Goal: Task Accomplishment & Management: Use online tool/utility

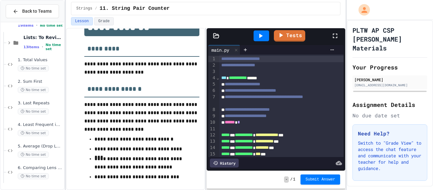
scroll to position [31, 0]
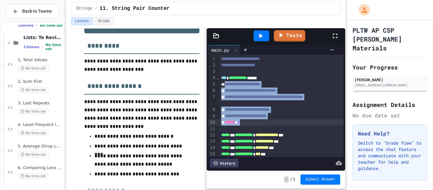
drag, startPoint x: 225, startPoint y: 83, endPoint x: 292, endPoint y: 120, distance: 76.8
click at [292, 120] on div "**********" at bounding box center [281, 129] width 125 height 148
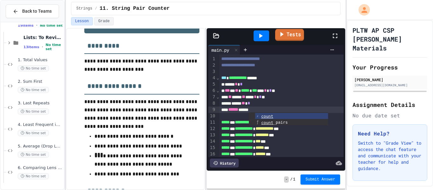
click at [288, 37] on link "Tests" at bounding box center [289, 35] width 29 height 12
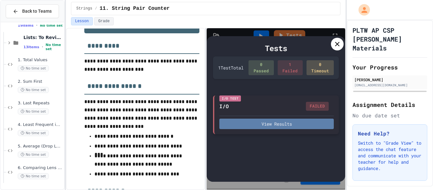
click at [307, 125] on button "View Results" at bounding box center [276, 124] width 114 height 10
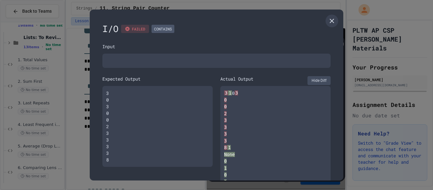
click at [319, 80] on button "Hide Diff" at bounding box center [319, 80] width 23 height 9
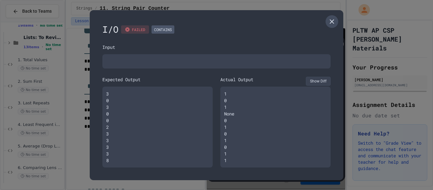
click at [332, 20] on icon at bounding box center [332, 22] width 8 height 8
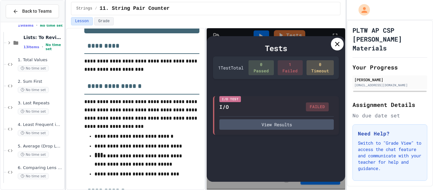
click at [335, 46] on icon at bounding box center [338, 44] width 8 height 8
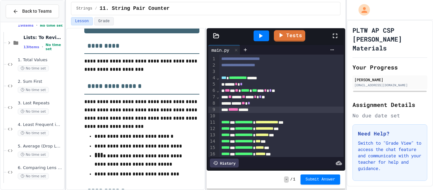
click at [269, 77] on div "**********" at bounding box center [281, 78] width 125 height 6
click at [285, 42] on div "Tests" at bounding box center [279, 35] width 106 height 17
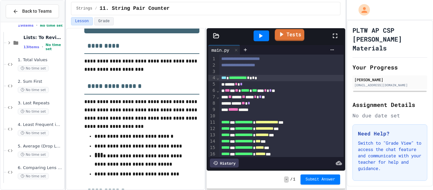
click at [287, 39] on link "Tests" at bounding box center [289, 35] width 29 height 12
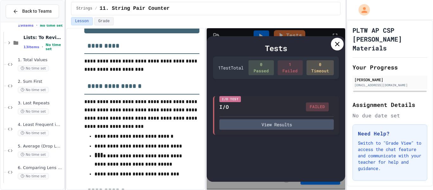
click at [335, 47] on icon at bounding box center [338, 44] width 8 height 8
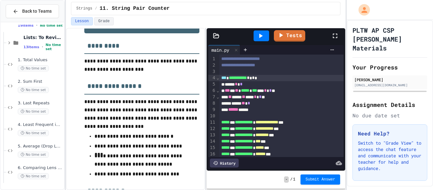
click at [231, 113] on div at bounding box center [281, 116] width 125 height 6
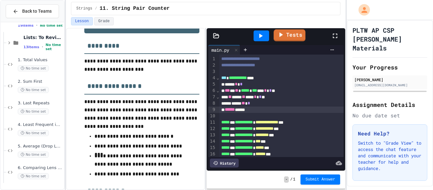
click at [284, 39] on link "Tests" at bounding box center [290, 35] width 32 height 12
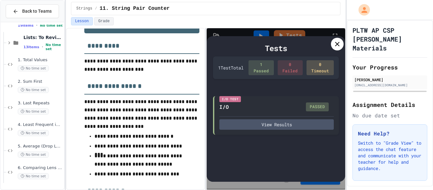
click at [339, 43] on icon at bounding box center [338, 44] width 8 height 8
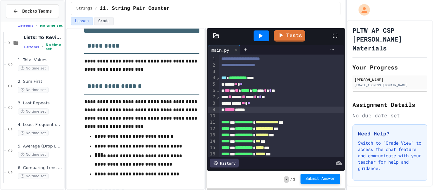
click at [323, 182] on button "Submit Answer" at bounding box center [321, 179] width 40 height 10
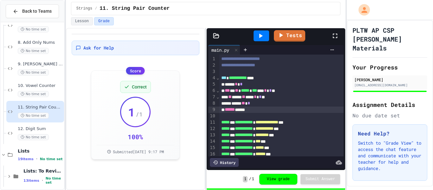
scroll to position [280, 0]
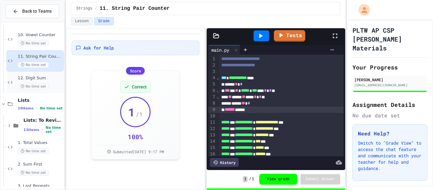
click at [44, 76] on span "12. Digit Sum" at bounding box center [40, 77] width 45 height 5
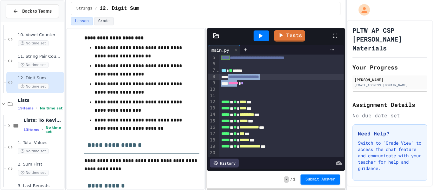
scroll to position [26, 0]
drag, startPoint x: 231, startPoint y: 76, endPoint x: 253, endPoint y: 83, distance: 23.0
click at [253, 83] on div "**********" at bounding box center [281, 92] width 125 height 129
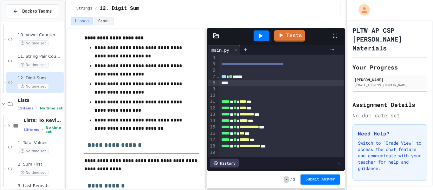
scroll to position [20, 0]
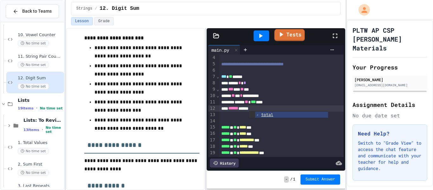
click at [297, 36] on link "Tests" at bounding box center [289, 35] width 30 height 12
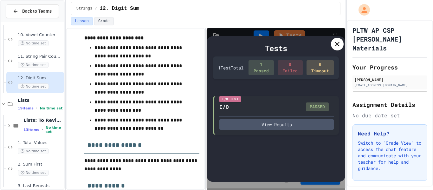
click at [334, 48] on icon at bounding box center [338, 44] width 8 height 8
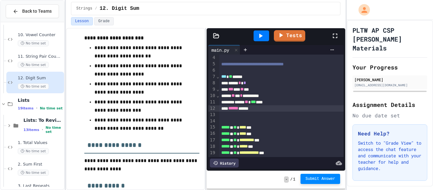
click at [318, 176] on span "Submit Answer" at bounding box center [321, 178] width 30 height 5
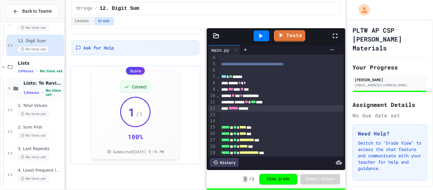
scroll to position [363, 0]
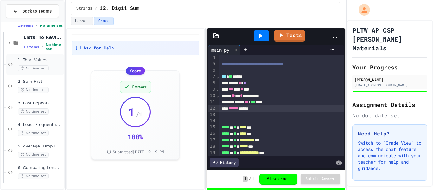
click at [45, 63] on div "1. Total Values No time set" at bounding box center [40, 64] width 45 height 14
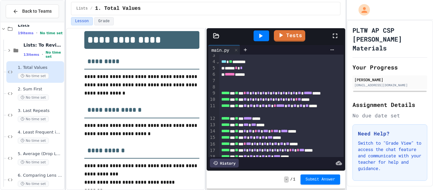
scroll to position [16, 0]
click at [226, 67] on div "***** * *" at bounding box center [281, 68] width 125 height 6
drag, startPoint x: 226, startPoint y: 74, endPoint x: 260, endPoint y: 75, distance: 34.3
click at [260, 75] on div "****** *****" at bounding box center [281, 75] width 125 height 6
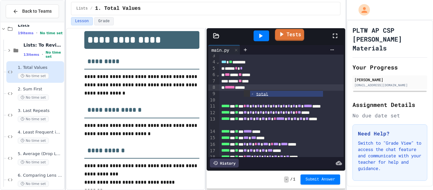
click at [297, 33] on link "Tests" at bounding box center [289, 35] width 29 height 12
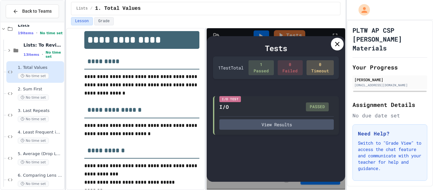
click at [338, 46] on icon at bounding box center [338, 44] width 8 height 8
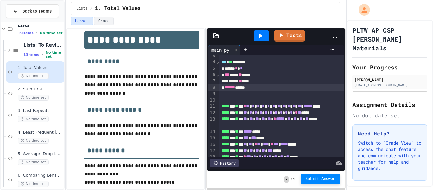
click at [320, 177] on span "Submit Answer" at bounding box center [321, 178] width 30 height 5
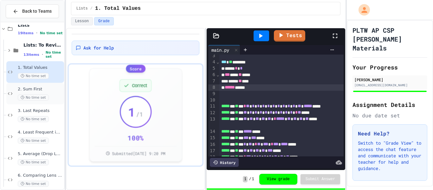
click at [27, 97] on span "No time set" at bounding box center [33, 97] width 31 height 6
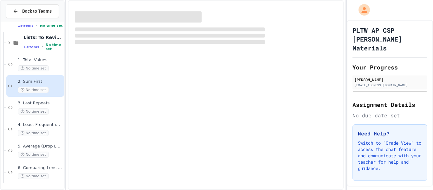
scroll to position [362, 0]
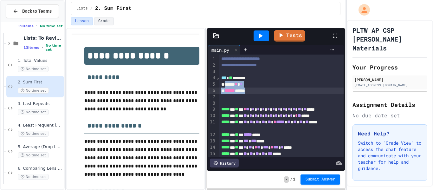
drag, startPoint x: 225, startPoint y: 85, endPoint x: 260, endPoint y: 90, distance: 35.0
click at [260, 90] on div "**********" at bounding box center [281, 126] width 125 height 142
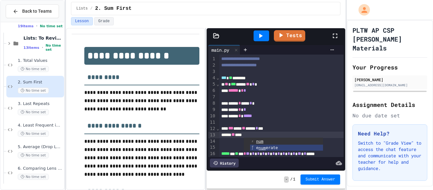
click at [257, 134] on div "** ***" at bounding box center [281, 135] width 125 height 6
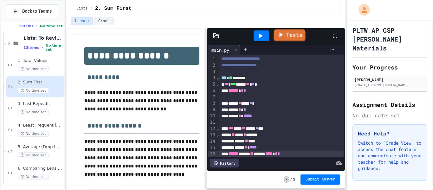
click at [292, 36] on link "Tests" at bounding box center [290, 35] width 32 height 12
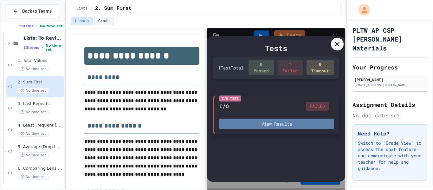
click at [305, 122] on button "View Results" at bounding box center [276, 124] width 114 height 10
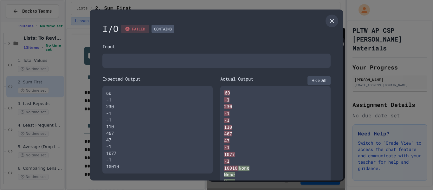
click at [323, 80] on button "Hide Diff" at bounding box center [319, 80] width 23 height 9
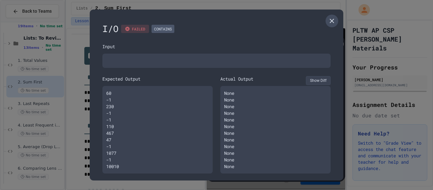
click at [335, 22] on icon at bounding box center [332, 21] width 8 height 8
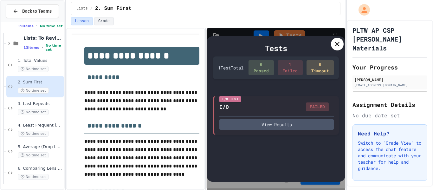
click at [335, 47] on icon at bounding box center [338, 44] width 8 height 8
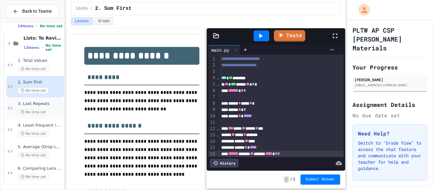
scroll to position [363, 0]
click at [231, 102] on div "***** * **** * *" at bounding box center [281, 103] width 125 height 6
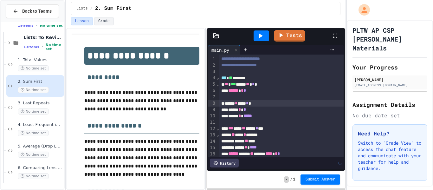
click at [231, 107] on div "***** * *" at bounding box center [281, 110] width 125 height 6
click at [231, 113] on div "***** * *****" at bounding box center [281, 116] width 125 height 6
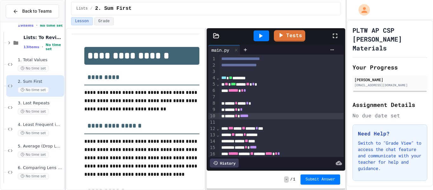
click at [231, 130] on div "*** *** ** ***** * ***" at bounding box center [281, 128] width 125 height 6
click at [235, 133] on span "**" at bounding box center [232, 134] width 3 height 4
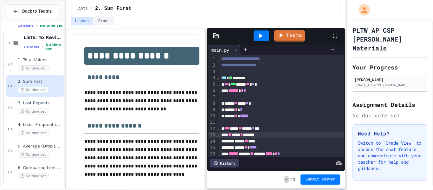
click at [239, 139] on div "***** ** ***" at bounding box center [281, 141] width 125 height 6
click at [241, 147] on div "***** * ****" at bounding box center [281, 147] width 125 height 6
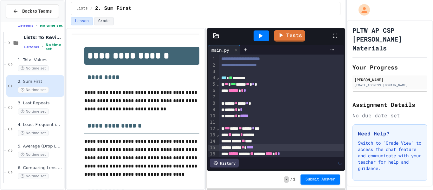
click at [231, 154] on span "******" at bounding box center [233, 153] width 10 height 4
click at [289, 29] on div "Tests" at bounding box center [279, 35] width 106 height 17
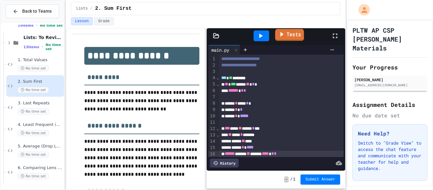
click at [290, 30] on link "Tests" at bounding box center [289, 35] width 29 height 12
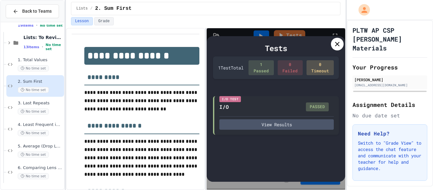
click at [335, 48] on icon at bounding box center [338, 44] width 8 height 8
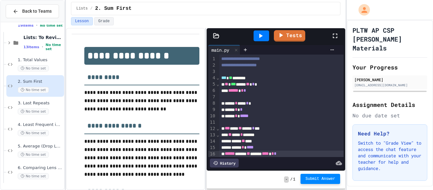
click at [323, 183] on button "Submit Answer" at bounding box center [321, 179] width 40 height 10
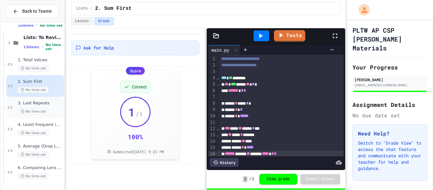
click at [57, 112] on div "No time set" at bounding box center [40, 111] width 45 height 6
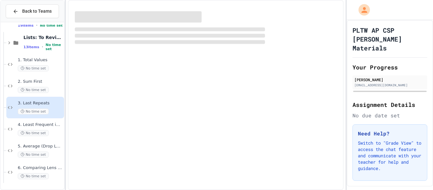
scroll to position [355, 0]
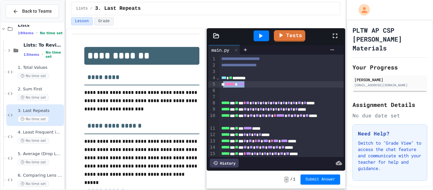
drag, startPoint x: 224, startPoint y: 86, endPoint x: 257, endPoint y: 86, distance: 32.7
click at [257, 86] on div "****** ****" at bounding box center [281, 84] width 125 height 6
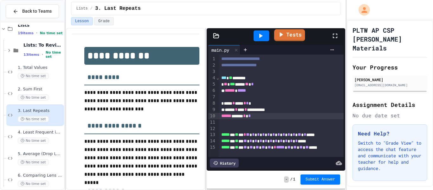
click at [292, 39] on link "Tests" at bounding box center [289, 35] width 31 height 12
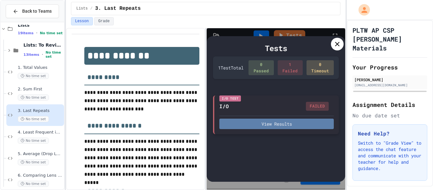
click at [304, 123] on button "View Results" at bounding box center [276, 124] width 114 height 10
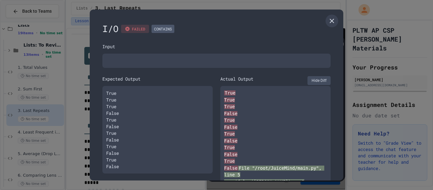
click at [315, 86] on div "True True True False True False True False True False True False File "/root/Ju…" at bounding box center [275, 144] width 110 height 117
click at [315, 84] on button "Hide Diff" at bounding box center [319, 80] width 23 height 9
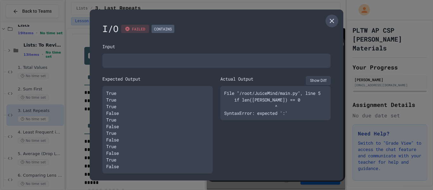
click at [329, 21] on icon at bounding box center [332, 21] width 8 height 8
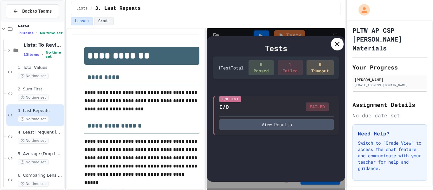
click at [335, 43] on icon at bounding box center [338, 44] width 8 height 8
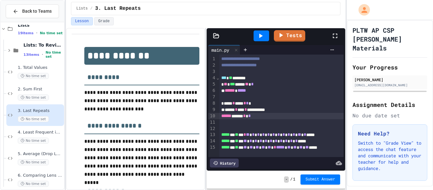
click at [273, 85] on div "** *** ***** ** *" at bounding box center [281, 84] width 125 height 6
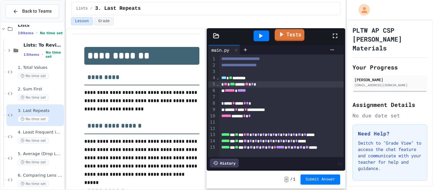
click at [286, 37] on link "Tests" at bounding box center [290, 35] width 30 height 12
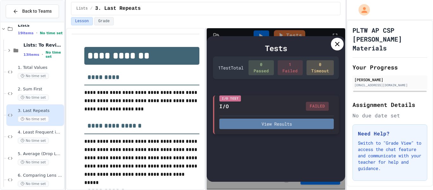
click at [309, 128] on button "View Results" at bounding box center [276, 124] width 114 height 10
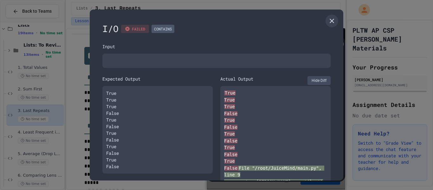
click at [324, 81] on button "Hide Diff" at bounding box center [319, 80] width 23 height 9
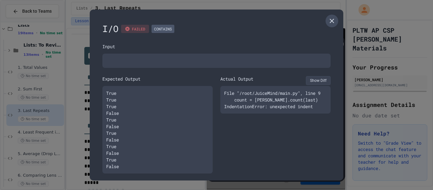
click at [334, 22] on icon at bounding box center [332, 21] width 8 height 8
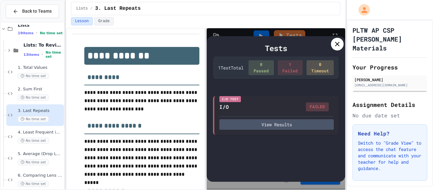
click at [333, 43] on div at bounding box center [337, 44] width 13 height 13
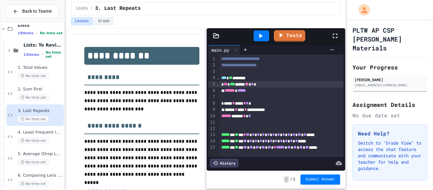
click at [226, 110] on div "**********" at bounding box center [281, 110] width 125 height 6
click at [222, 117] on span "******" at bounding box center [226, 116] width 10 height 4
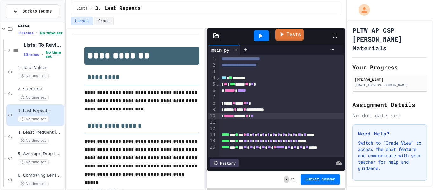
click at [286, 40] on link "Tests" at bounding box center [289, 35] width 29 height 12
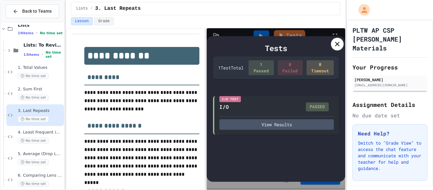
click at [331, 42] on div at bounding box center [337, 44] width 13 height 13
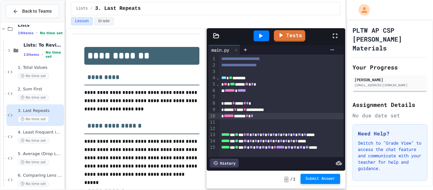
click at [314, 176] on button "Submit Answer" at bounding box center [321, 179] width 40 height 10
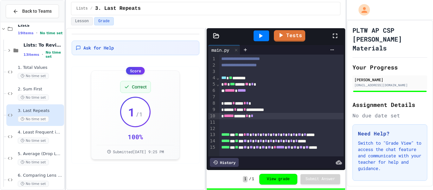
click at [48, 130] on span "4. Least Frequent in the List" at bounding box center [40, 132] width 45 height 5
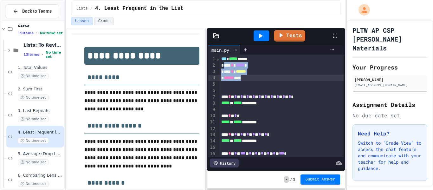
drag, startPoint x: 223, startPoint y: 65, endPoint x: 268, endPoint y: 76, distance: 46.7
click at [268, 76] on div "*** ***** ****** *** * ***** *** * ****** ****** *** *** * * * * * * * * * * * …" at bounding box center [281, 147] width 125 height 185
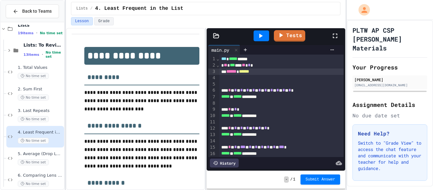
click at [225, 79] on div at bounding box center [281, 78] width 125 height 6
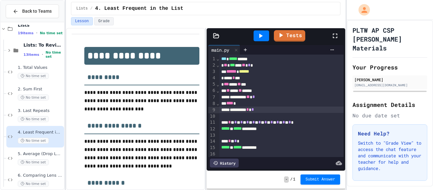
click at [227, 116] on div at bounding box center [281, 116] width 125 height 6
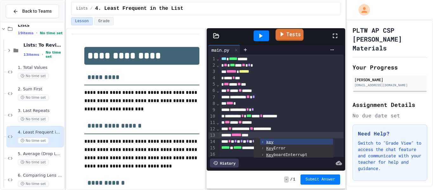
click at [286, 34] on link "Tests" at bounding box center [290, 35] width 28 height 12
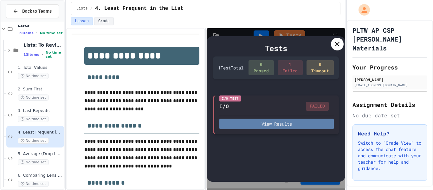
click at [271, 121] on button "View Results" at bounding box center [276, 124] width 114 height 10
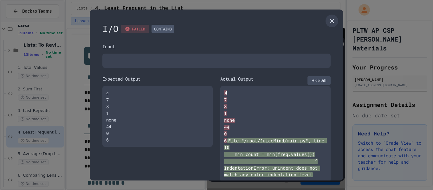
click at [311, 85] on div "Actual Output Hide Diff" at bounding box center [275, 80] width 110 height 10
click at [316, 80] on button "Hide Diff" at bounding box center [319, 80] width 23 height 9
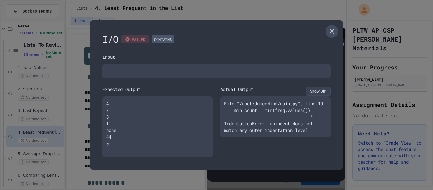
click at [334, 30] on icon at bounding box center [332, 32] width 8 height 8
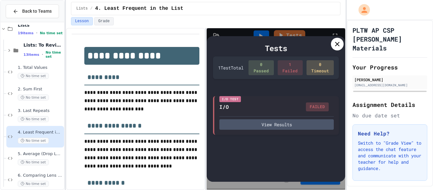
click at [335, 42] on icon at bounding box center [338, 44] width 8 height 8
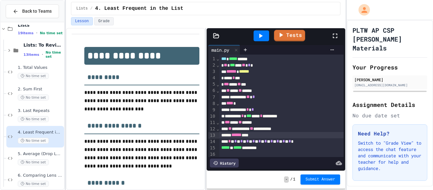
click at [265, 35] on div at bounding box center [262, 35] width 16 height 11
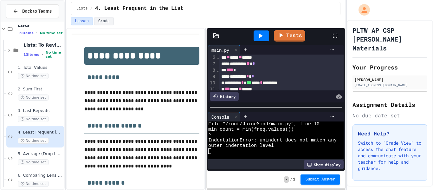
scroll to position [36, 0]
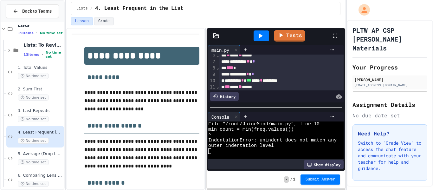
click at [227, 82] on div "********* * *** ***** * *********" at bounding box center [281, 80] width 125 height 6
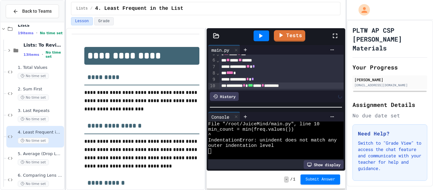
scroll to position [35, 0]
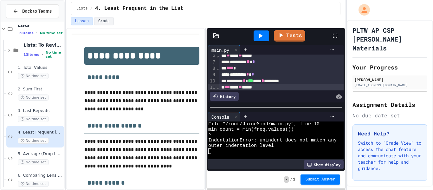
click at [226, 85] on span "***" at bounding box center [227, 87] width 5 height 4
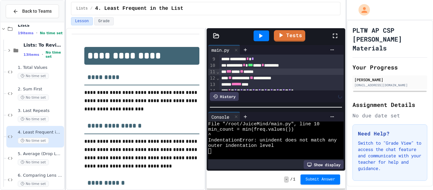
scroll to position [53, 0]
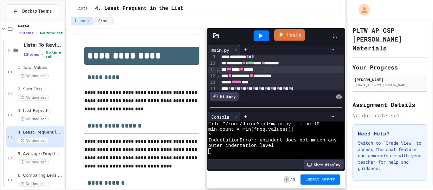
click at [282, 39] on link "Tests" at bounding box center [289, 35] width 31 height 12
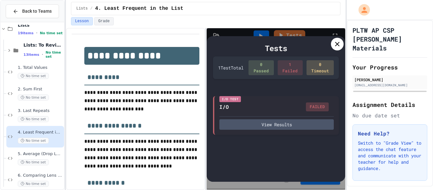
click at [339, 51] on div "Tests 1 Test Total 0 Passed 1 Failed 0 Timeout I/O Test I/O FAILED View Results" at bounding box center [276, 108] width 139 height 145
click at [338, 48] on icon at bounding box center [338, 44] width 8 height 8
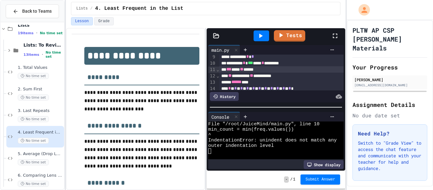
click at [256, 37] on div at bounding box center [262, 35] width 16 height 11
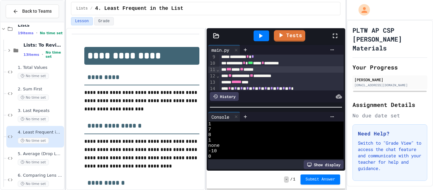
scroll to position [0, 0]
click at [290, 41] on link "Tests" at bounding box center [289, 35] width 30 height 12
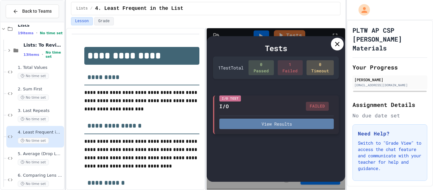
click at [312, 126] on button "View Results" at bounding box center [276, 124] width 114 height 10
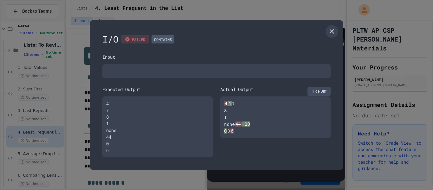
click at [320, 87] on button "Hide Diff" at bounding box center [319, 91] width 23 height 9
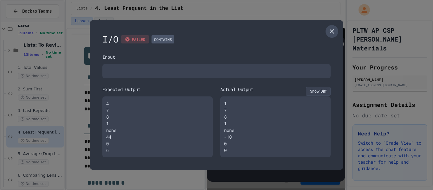
click at [330, 33] on icon at bounding box center [332, 32] width 8 height 8
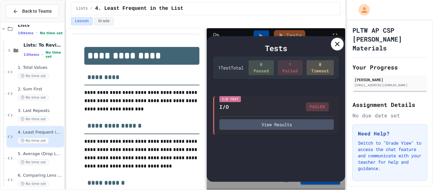
click at [332, 47] on div at bounding box center [337, 44] width 13 height 13
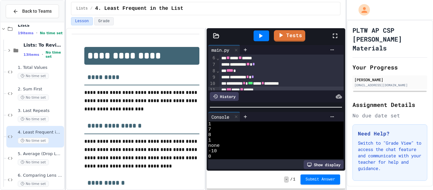
scroll to position [34, 0]
click at [230, 83] on div "********* * *** ***** * *********" at bounding box center [281, 82] width 125 height 6
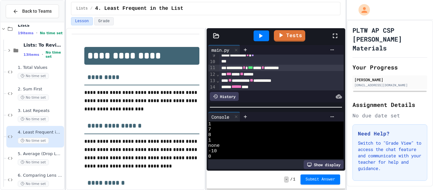
scroll to position [58, 0]
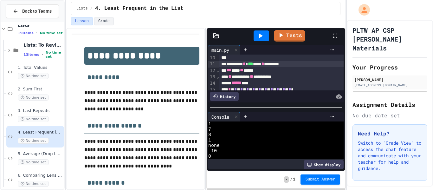
click at [227, 71] on div "*** *** ** *****" at bounding box center [281, 70] width 125 height 6
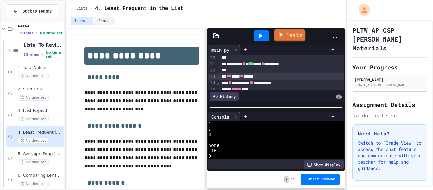
click at [287, 37] on link "Tests" at bounding box center [290, 35] width 32 height 12
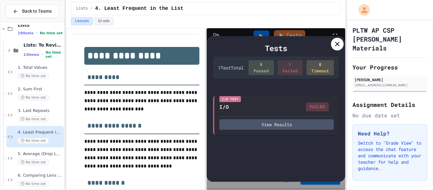
click at [335, 47] on icon at bounding box center [338, 44] width 8 height 8
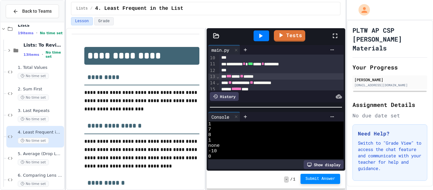
click at [316, 183] on button "Submit Answer" at bounding box center [321, 179] width 40 height 10
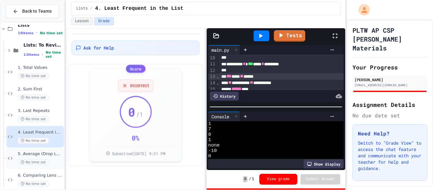
click at [28, 157] on div "5. Average (Drop Lowest) No time set" at bounding box center [40, 158] width 45 height 14
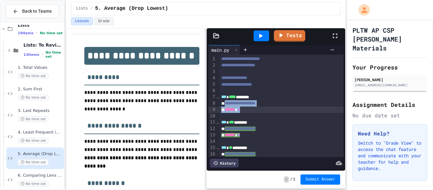
drag, startPoint x: 226, startPoint y: 103, endPoint x: 249, endPoint y: 110, distance: 23.5
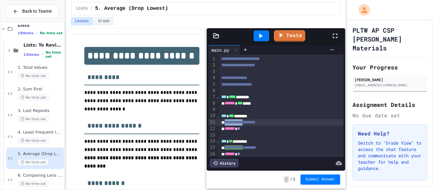
drag, startPoint x: 227, startPoint y: 120, endPoint x: 254, endPoint y: 124, distance: 27.3
click at [254, 124] on span "**********" at bounding box center [240, 122] width 31 height 4
drag, startPoint x: 225, startPoint y: 123, endPoint x: 256, endPoint y: 131, distance: 31.1
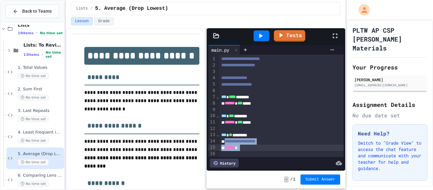
drag, startPoint x: 227, startPoint y: 141, endPoint x: 248, endPoint y: 147, distance: 21.8
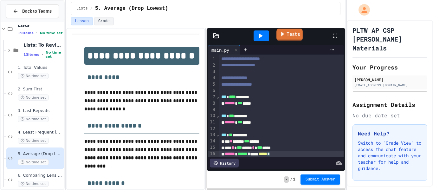
click at [281, 34] on icon at bounding box center [282, 34] width 3 height 5
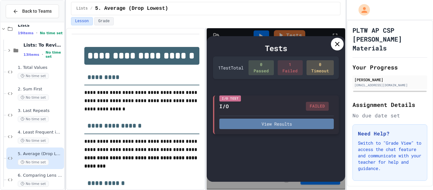
click at [297, 125] on button "View Results" at bounding box center [276, 124] width 114 height 10
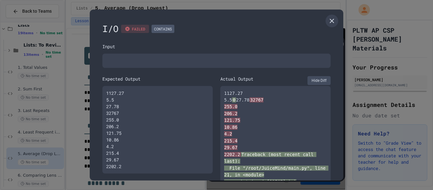
click at [319, 81] on button "Hide Diff" at bounding box center [319, 80] width 23 height 9
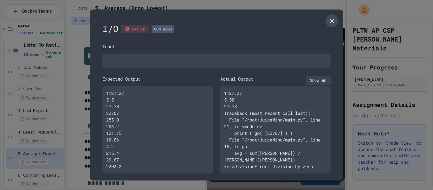
click at [333, 24] on icon at bounding box center [332, 21] width 8 height 8
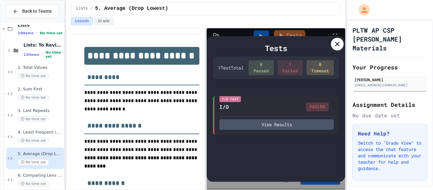
click at [335, 38] on div at bounding box center [337, 44] width 13 height 13
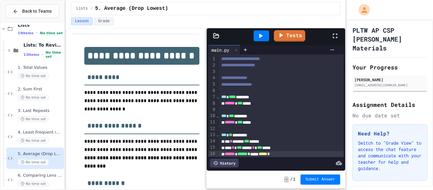
click at [262, 33] on icon at bounding box center [261, 36] width 8 height 8
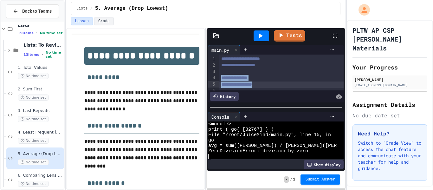
drag, startPoint x: 222, startPoint y: 79, endPoint x: 270, endPoint y: 82, distance: 47.6
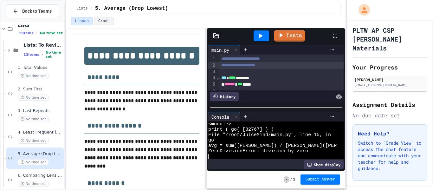
click at [256, 36] on div at bounding box center [262, 35] width 16 height 11
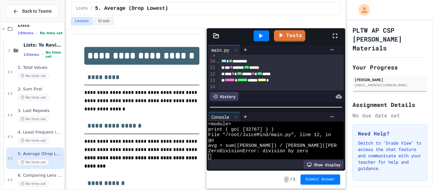
scroll to position [26, 0]
click at [316, 179] on span "Submit Answer" at bounding box center [321, 178] width 30 height 5
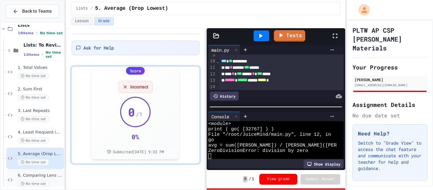
click at [33, 181] on span "No time set" at bounding box center [33, 184] width 31 height 6
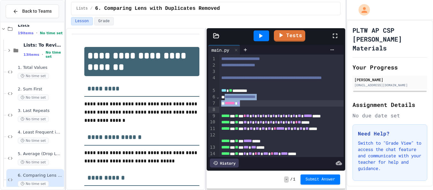
drag, startPoint x: 226, startPoint y: 103, endPoint x: 248, endPoint y: 110, distance: 23.1
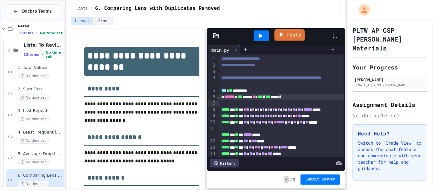
click at [284, 39] on link "Tests" at bounding box center [289, 35] width 30 height 12
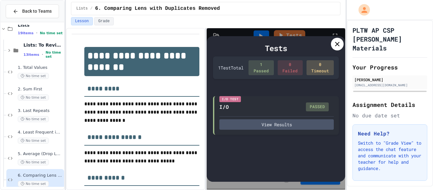
click at [334, 43] on icon at bounding box center [338, 44] width 8 height 8
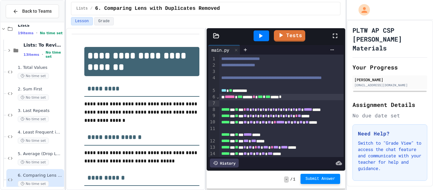
click at [323, 177] on span "Submit Answer" at bounding box center [321, 178] width 30 height 5
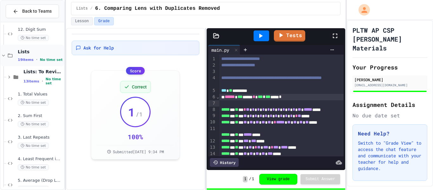
click at [47, 52] on span "Lists" at bounding box center [40, 52] width 45 height 6
